Goal: Task Accomplishment & Management: Complete application form

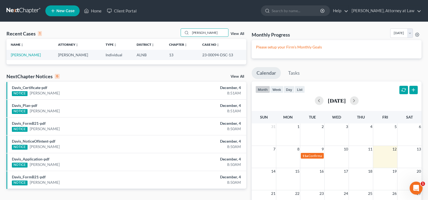
drag, startPoint x: 169, startPoint y: 35, endPoint x: 84, endPoint y: 17, distance: 86.9
click at [112, 23] on div "Recent Cases 1 tidwell View All Name unfold_more expand_more expand_less Attorn…" at bounding box center [214, 147] width 428 height 250
type input "mcne"
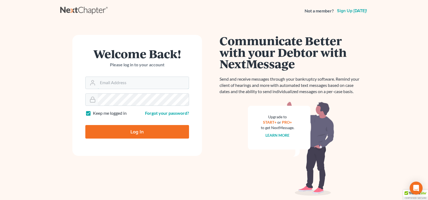
type input "[EMAIL_ADDRESS][DOMAIN_NAME]"
click at [134, 136] on input "Log In" at bounding box center [137, 132] width 104 height 14
type input "Thinking..."
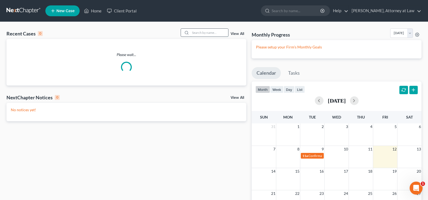
click at [198, 35] on input "search" at bounding box center [209, 33] width 38 height 8
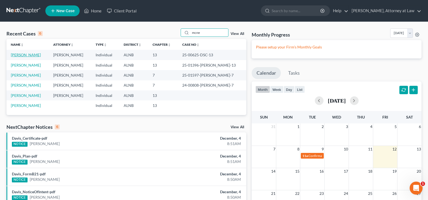
type input "mcne"
click at [37, 55] on link "McNeil, Mick'ael" at bounding box center [26, 54] width 30 height 5
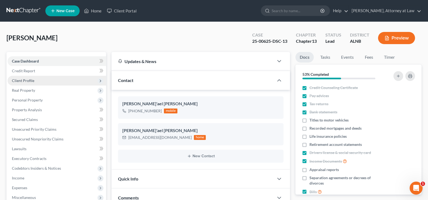
click at [23, 81] on span "Client Profile" at bounding box center [23, 80] width 22 height 5
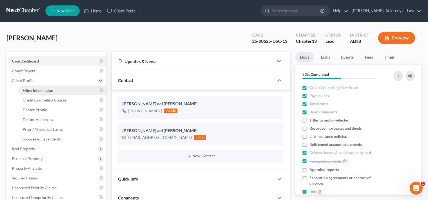
click at [41, 87] on link "Filing Information" at bounding box center [62, 90] width 88 height 10
select select "1"
select select "0"
select select "3"
select select "1"
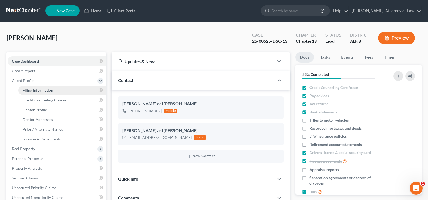
select select "0"
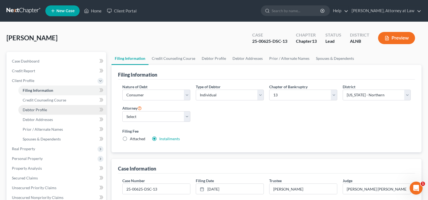
click at [44, 111] on span "Debtor Profile" at bounding box center [35, 109] width 24 height 5
select select "0"
select select "1"
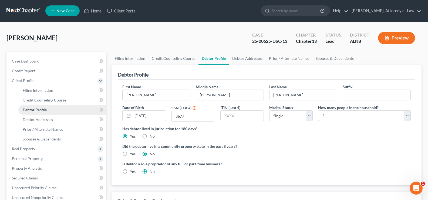
radio input "true"
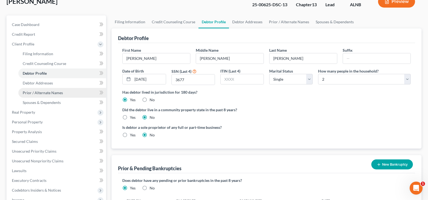
scroll to position [27, 0]
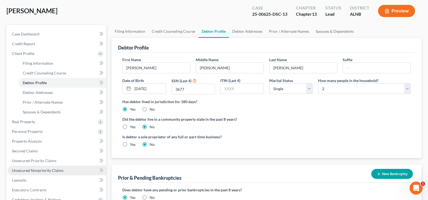
click at [35, 168] on span "Unsecured Nonpriority Claims" at bounding box center [38, 170] width 52 height 5
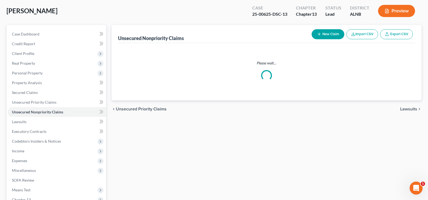
scroll to position [26, 0]
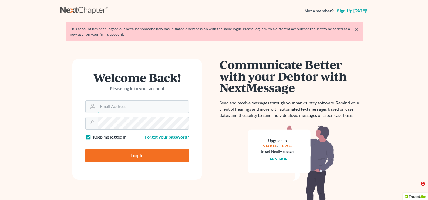
type input "[EMAIL_ADDRESS][DOMAIN_NAME]"
click at [129, 153] on input "Log In" at bounding box center [137, 156] width 104 height 14
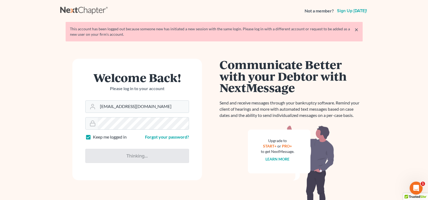
type input "Thinking..."
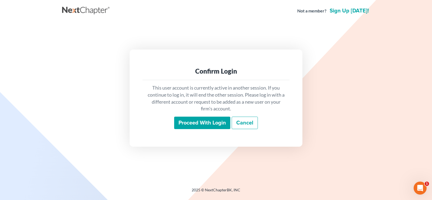
click at [206, 122] on input "Proceed with login" at bounding box center [202, 122] width 56 height 12
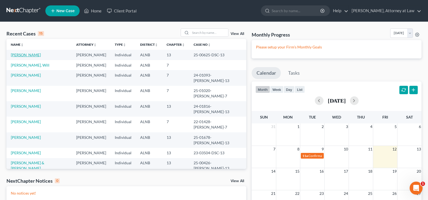
click at [29, 56] on link "McNeil, Mick'ael" at bounding box center [26, 54] width 30 height 5
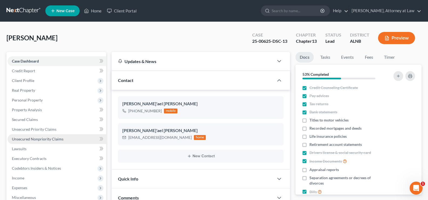
click at [20, 139] on span "Unsecured Nonpriority Claims" at bounding box center [38, 138] width 52 height 5
